Goal: Find specific page/section

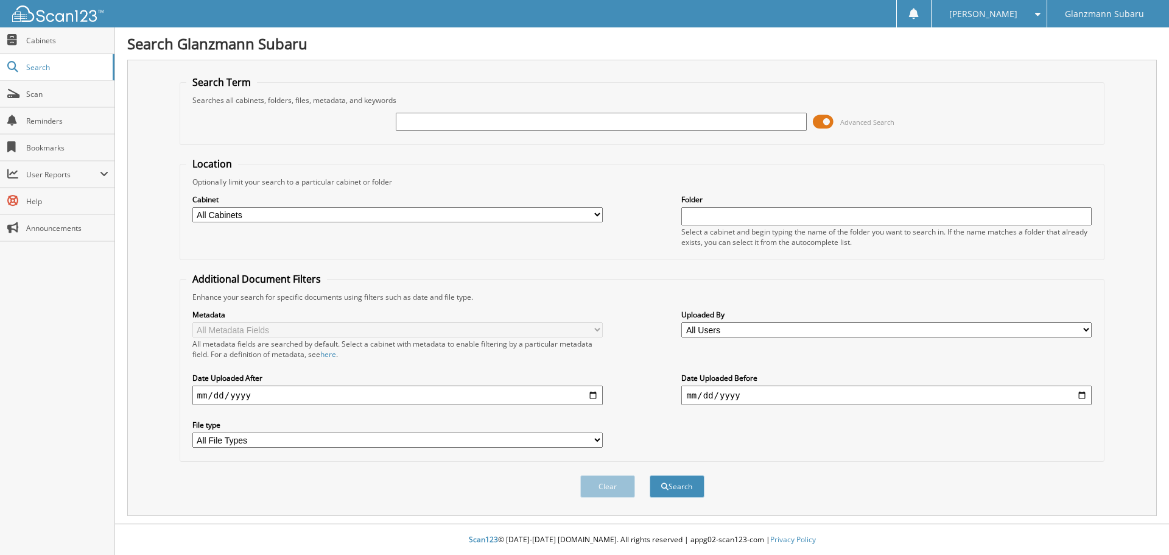
click at [487, 121] on input "text" at bounding box center [601, 122] width 411 height 18
type input "6216789"
click at [650, 475] on button "Search" at bounding box center [677, 486] width 55 height 23
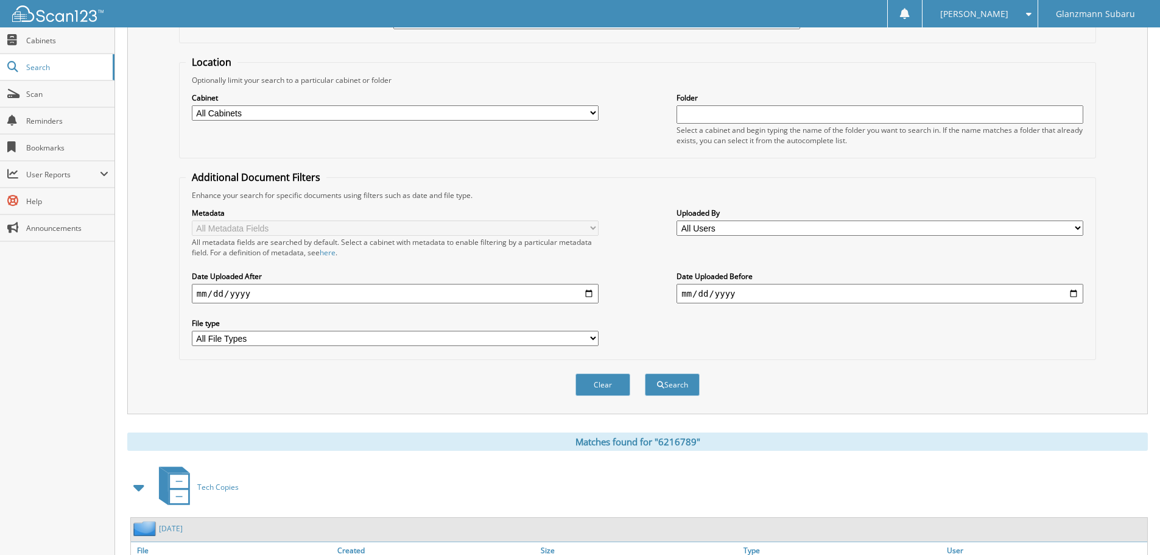
scroll to position [194, 0]
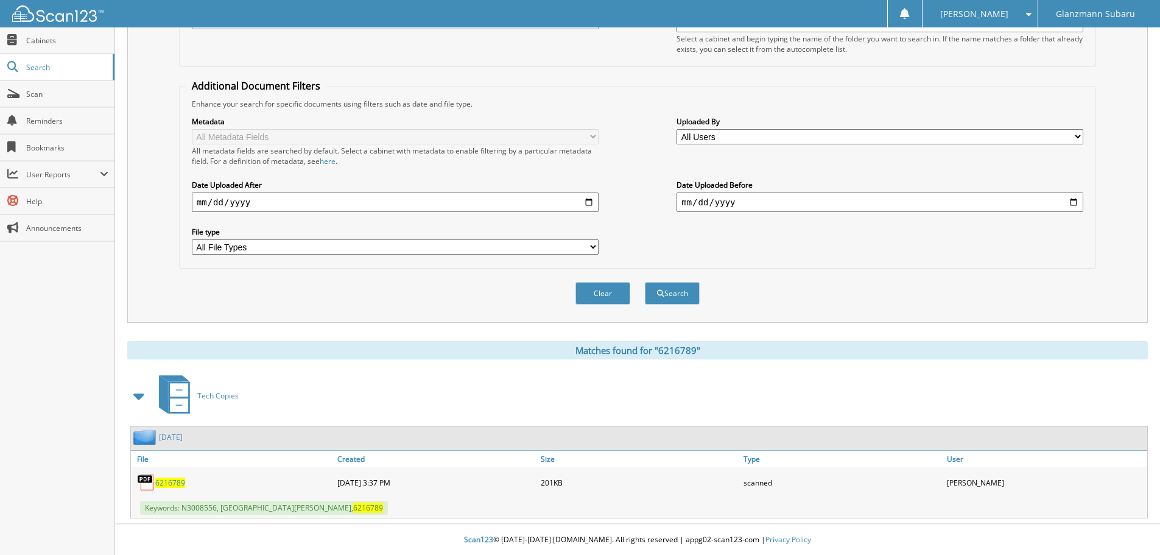
click at [172, 479] on span "6216789" at bounding box center [170, 483] width 30 height 10
